Goal: Task Accomplishment & Management: Use online tool/utility

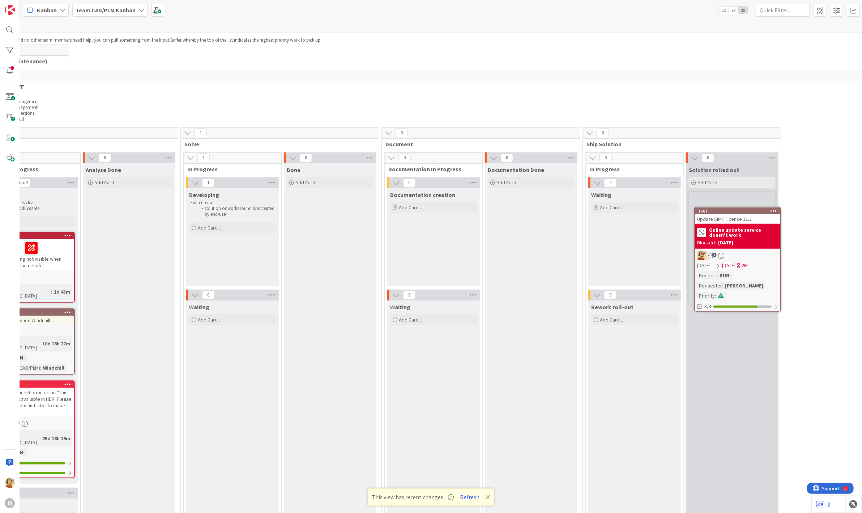
scroll to position [0, 161]
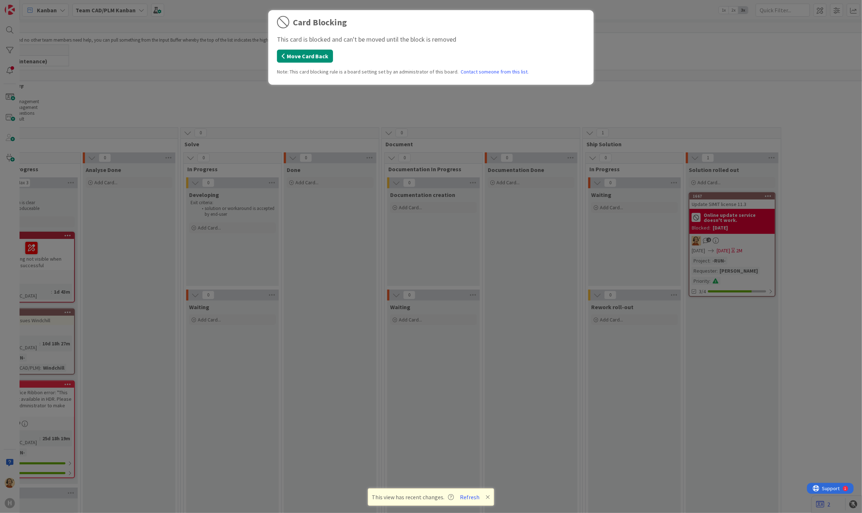
click at [313, 59] on button "Move Card Back" at bounding box center [305, 56] width 56 height 13
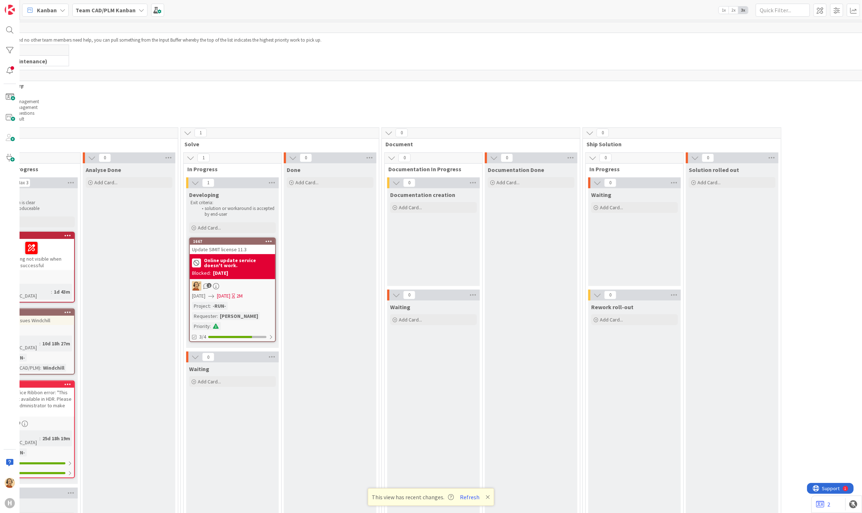
click at [228, 266] on b "Online update service doesn't work." at bounding box center [238, 263] width 69 height 10
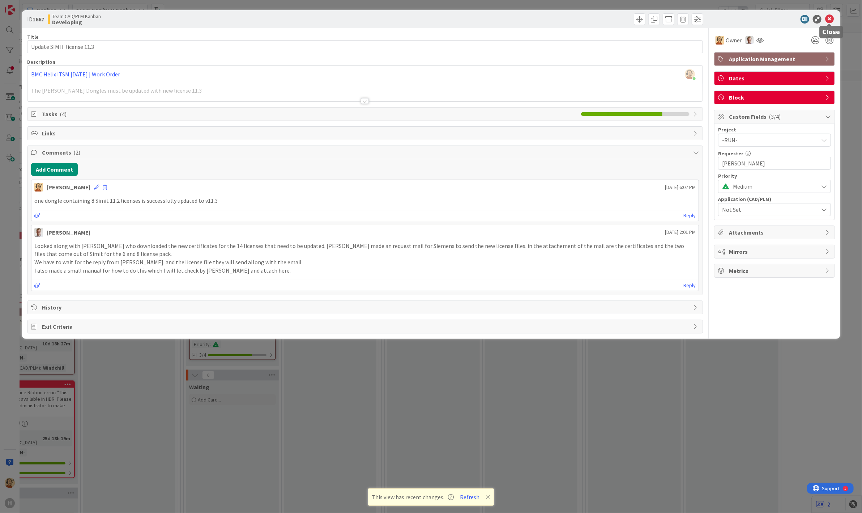
click at [829, 16] on icon at bounding box center [829, 19] width 9 height 9
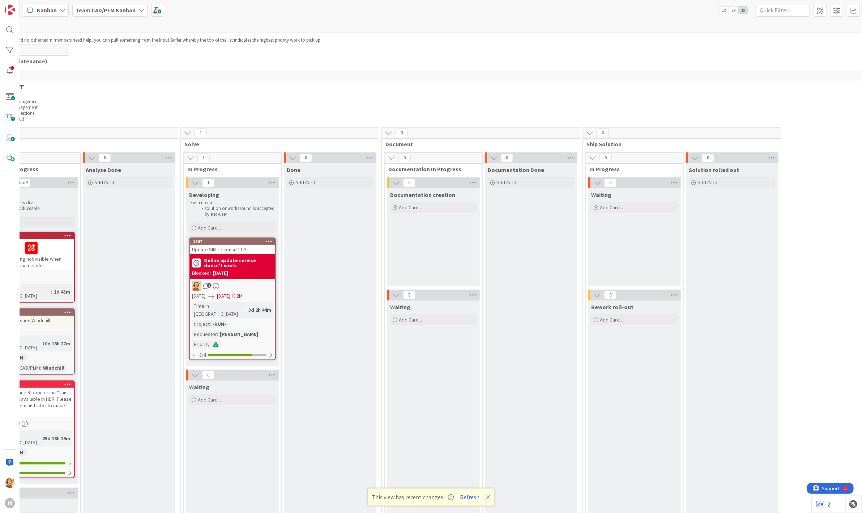
click at [196, 263] on icon at bounding box center [196, 262] width 9 height 9
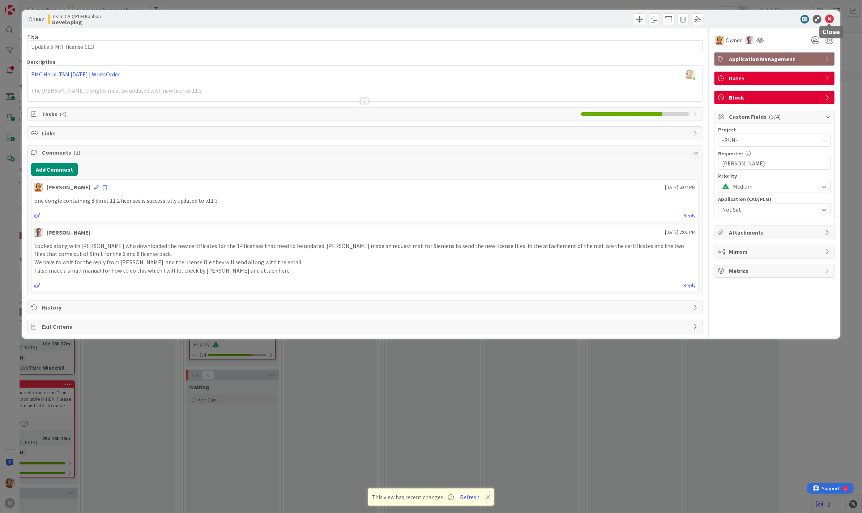
click at [831, 17] on icon at bounding box center [829, 19] width 9 height 9
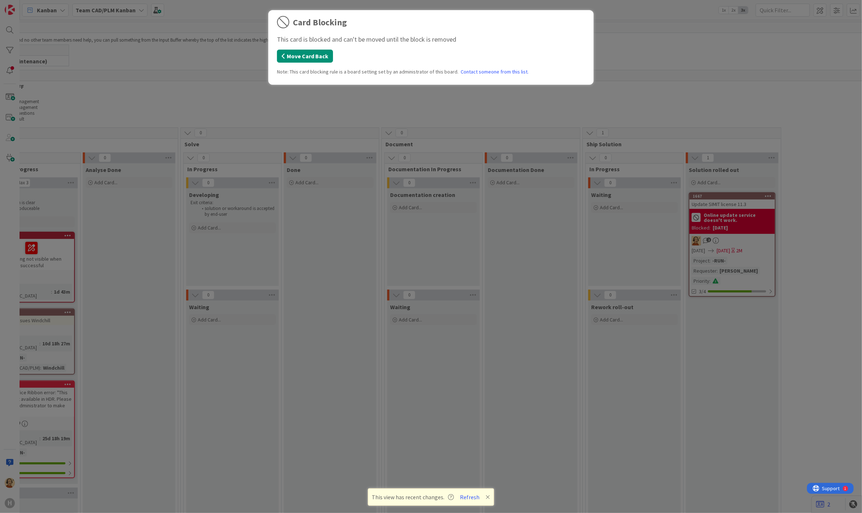
click at [311, 56] on button "Move Card Back" at bounding box center [305, 56] width 56 height 13
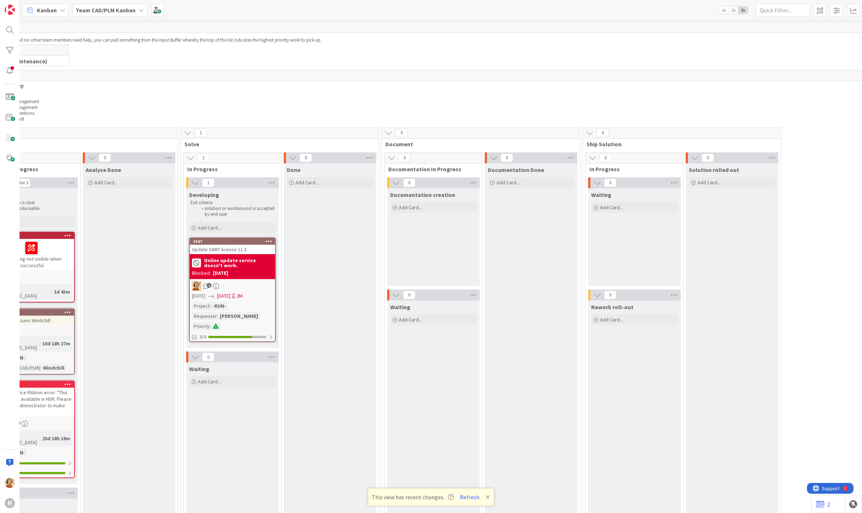
click at [268, 241] on icon at bounding box center [269, 240] width 7 height 5
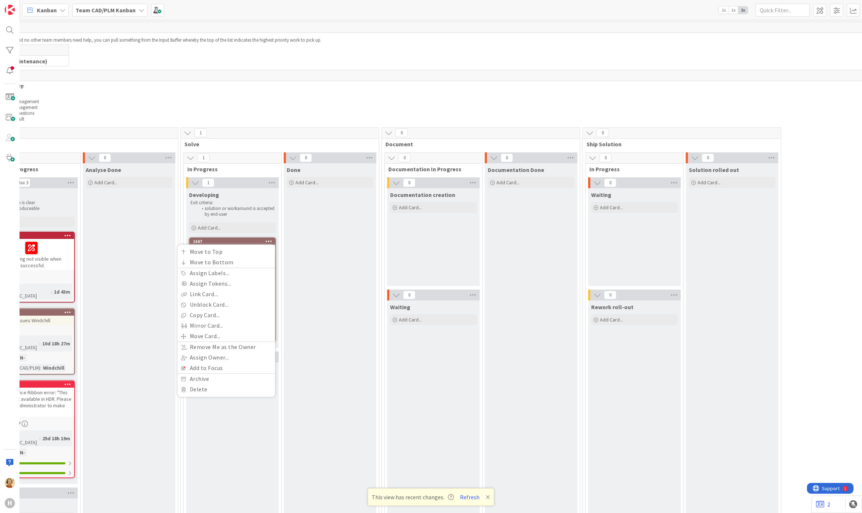
click at [331, 221] on div "Done Add Card..." at bounding box center [330, 388] width 93 height 450
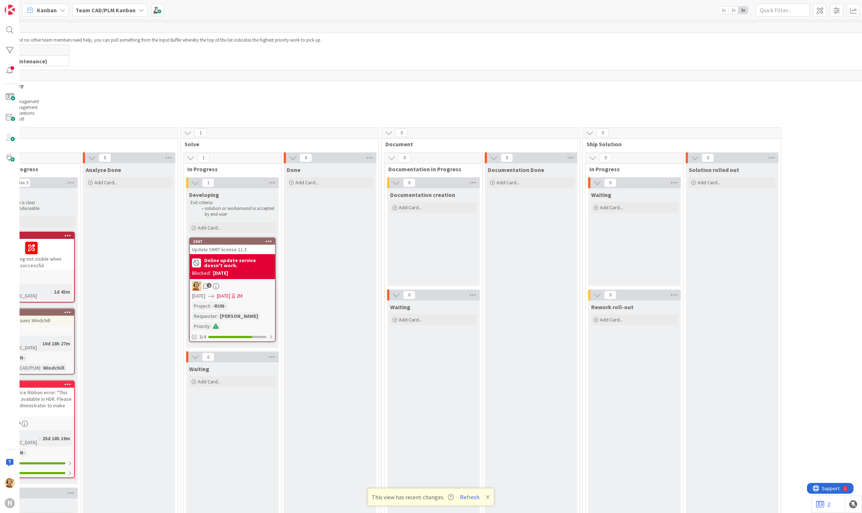
click at [234, 268] on div "Online update service doesn't work." at bounding box center [232, 262] width 81 height 13
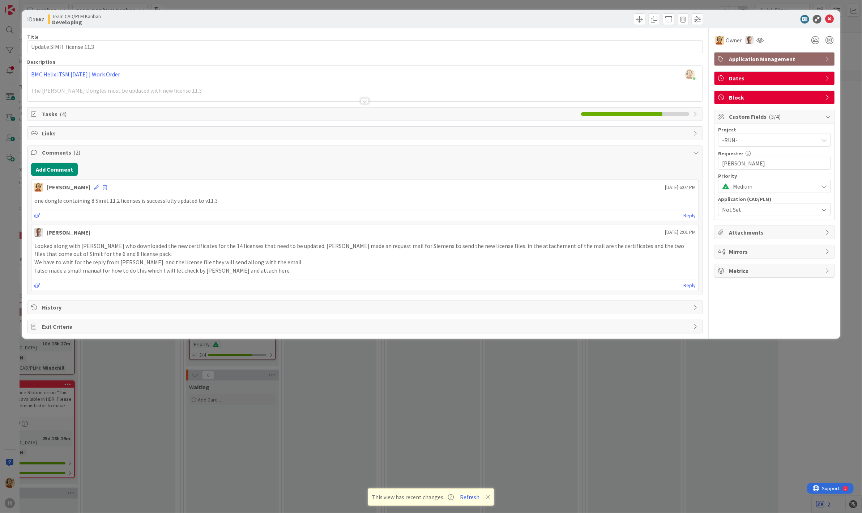
click at [825, 99] on div "Block" at bounding box center [775, 97] width 120 height 13
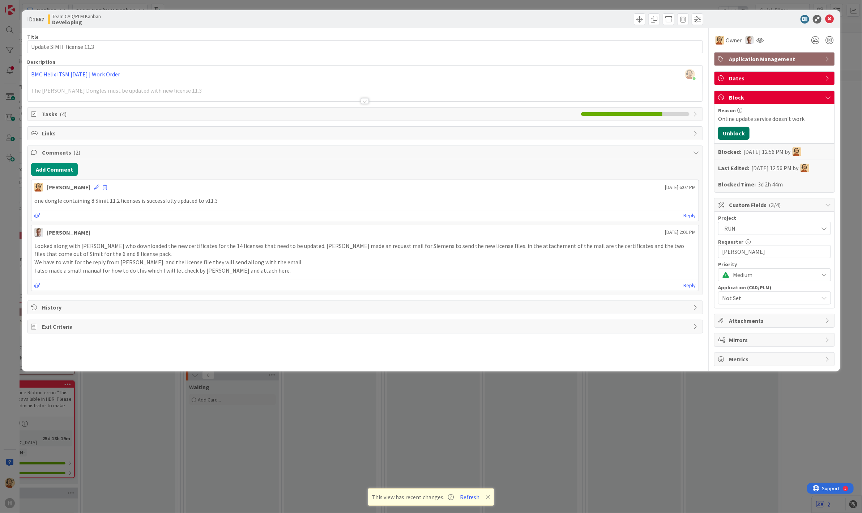
click at [733, 136] on button "Unblock" at bounding box center [733, 133] width 31 height 13
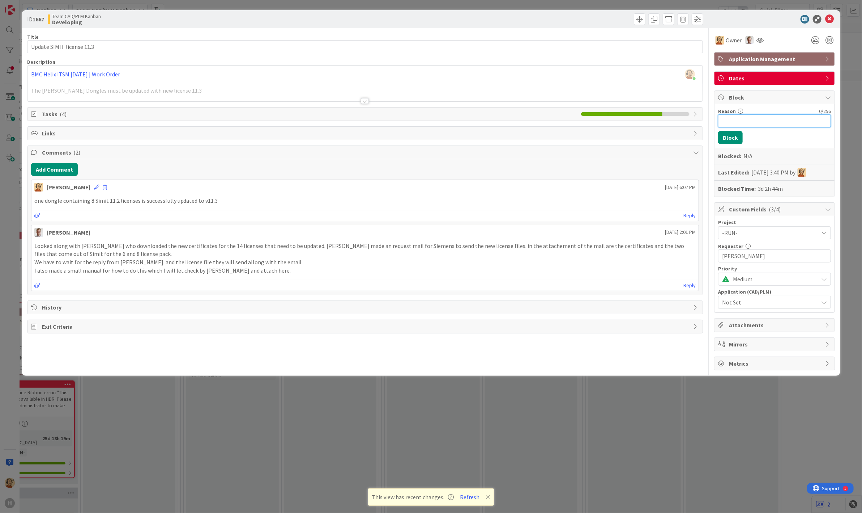
click at [740, 121] on input "Reason" at bounding box center [774, 120] width 113 height 13
type input "New file received and processed."
click at [737, 135] on button "Block" at bounding box center [730, 137] width 25 height 13
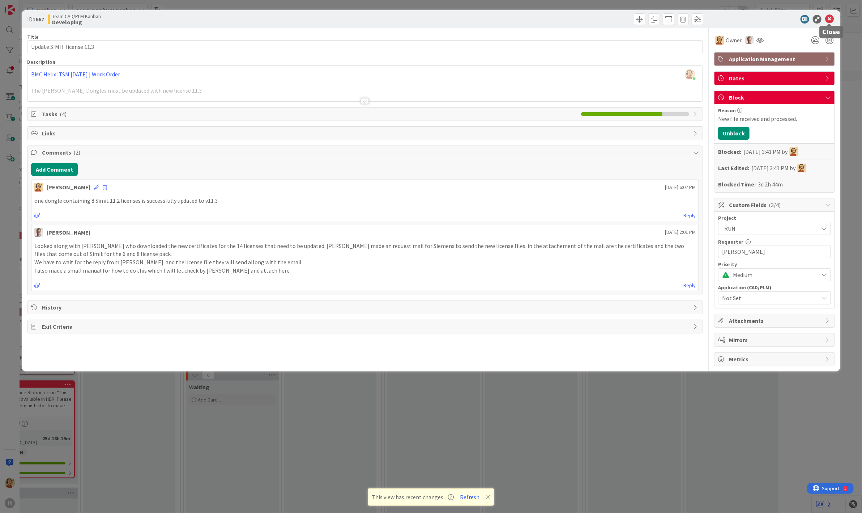
click at [827, 19] on icon at bounding box center [829, 19] width 9 height 9
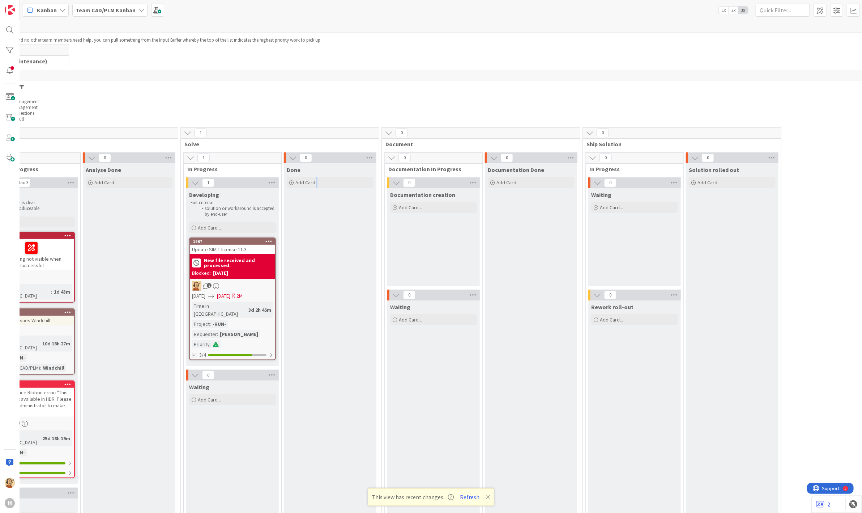
click at [317, 286] on div "Done Add Card..." at bounding box center [330, 388] width 93 height 450
click at [219, 263] on b "New file received and processed." at bounding box center [238, 263] width 69 height 10
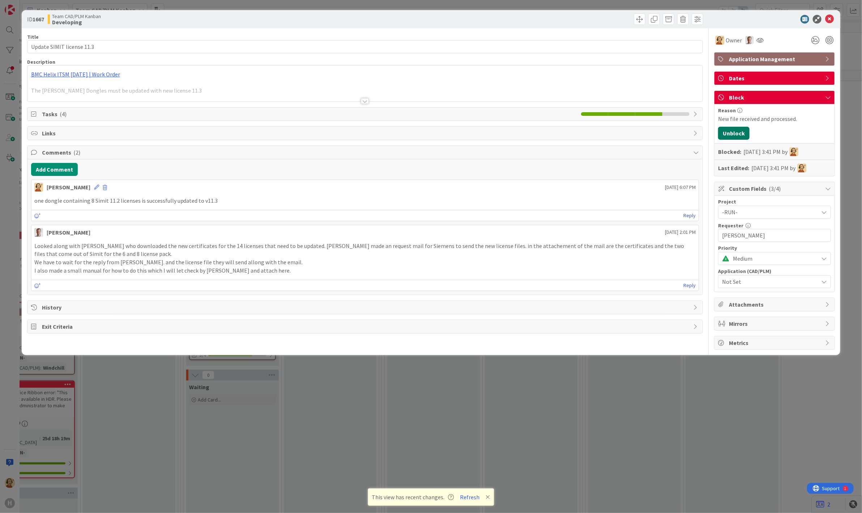
click at [735, 135] on button "Unblock" at bounding box center [733, 133] width 31 height 13
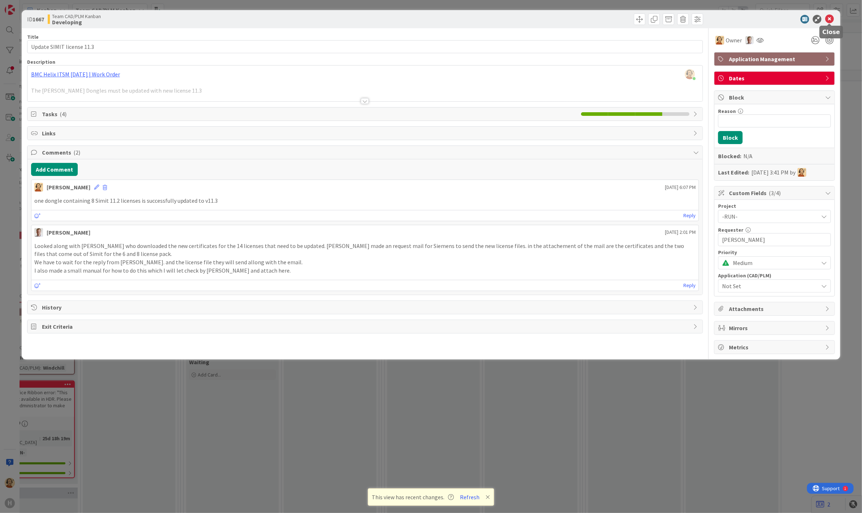
click at [830, 19] on icon at bounding box center [829, 19] width 9 height 9
